Goal: Navigation & Orientation: Find specific page/section

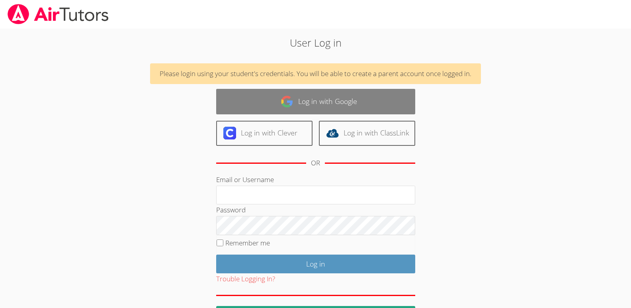
click at [303, 109] on link "Log in with Google" at bounding box center [315, 101] width 199 height 25
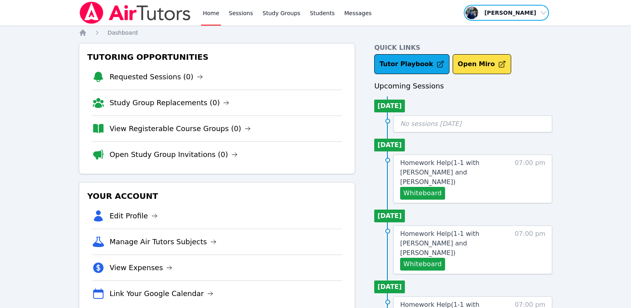
click at [497, 13] on span "button" at bounding box center [506, 13] width 87 height 18
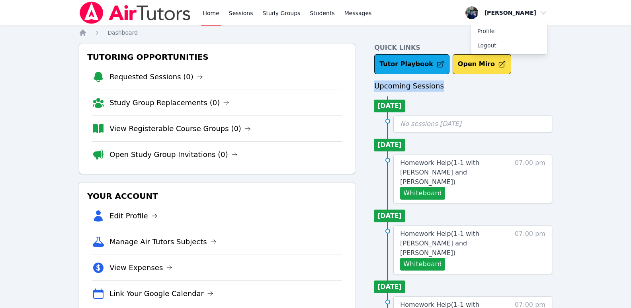
click at [209, 16] on link "Home" at bounding box center [210, 12] width 19 height 25
click at [193, 185] on div "Your Account Edit Profile Manage Air Tutors Subjects View Expenses Link Your Go…" at bounding box center [217, 247] width 276 height 131
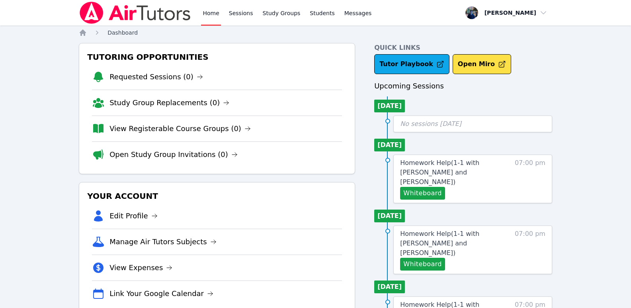
click at [128, 32] on span "Dashboard" at bounding box center [122, 32] width 30 height 6
click at [83, 29] on icon "Breadcrumb" at bounding box center [83, 33] width 8 height 8
click at [289, 16] on link "Study Groups" at bounding box center [281, 12] width 41 height 25
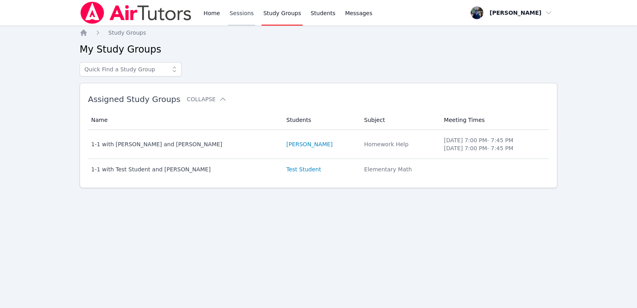
click at [242, 16] on link "Sessions" at bounding box center [241, 12] width 27 height 25
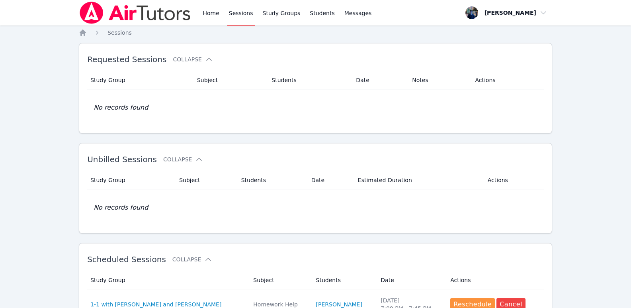
click at [223, 16] on div "Home Sessions Study Groups Students Messages" at bounding box center [287, 12] width 172 height 25
click at [216, 14] on link "Home" at bounding box center [210, 12] width 19 height 25
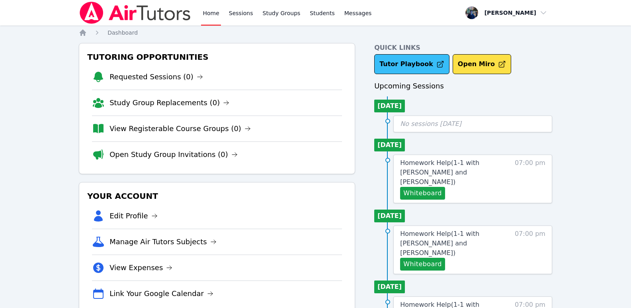
click at [402, 60] on link "Tutor Playbook" at bounding box center [411, 64] width 75 height 20
